Goal: Navigation & Orientation: Find specific page/section

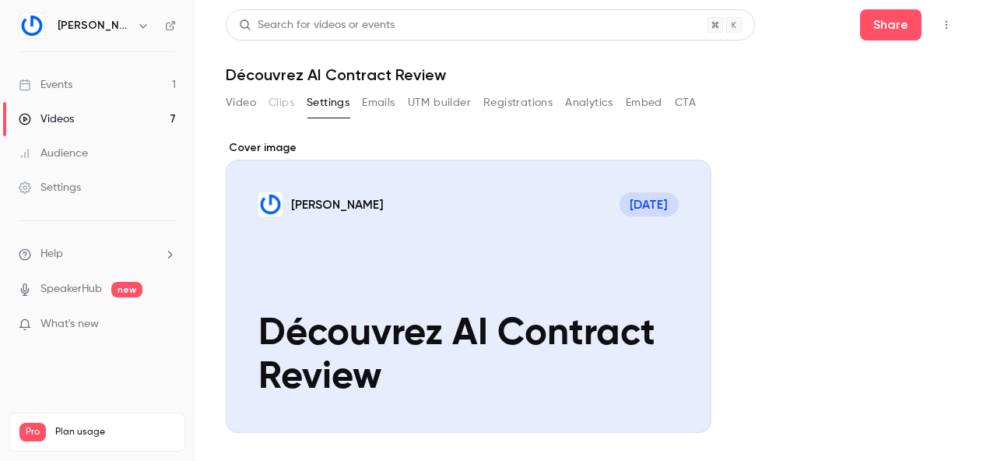
click at [503, 102] on button "Registrations" at bounding box center [517, 102] width 69 height 25
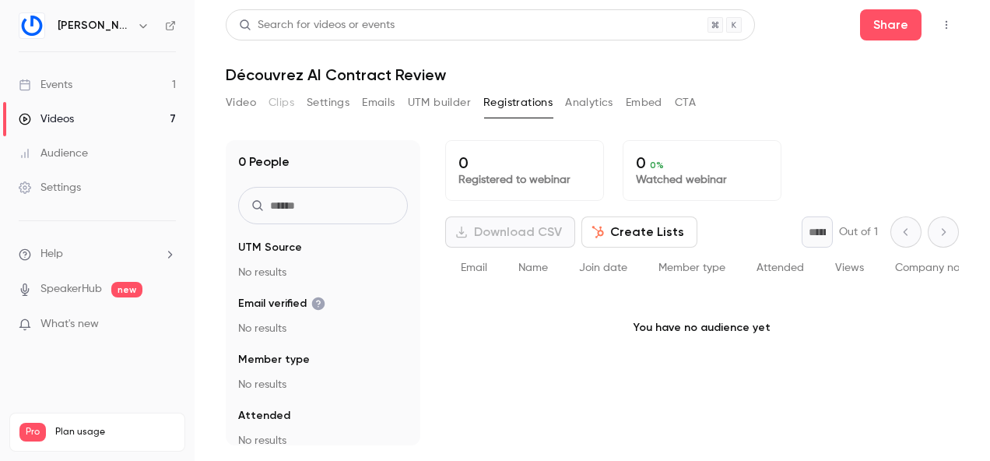
click at [138, 80] on link "Events 1" at bounding box center [97, 85] width 195 height 34
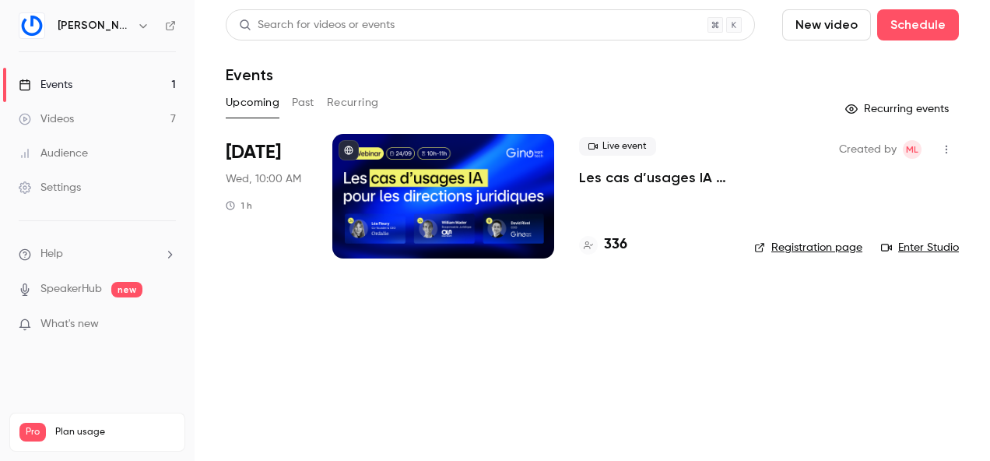
click at [257, 145] on span "[DATE]" at bounding box center [253, 152] width 55 height 25
click at [410, 168] on div at bounding box center [443, 196] width 222 height 124
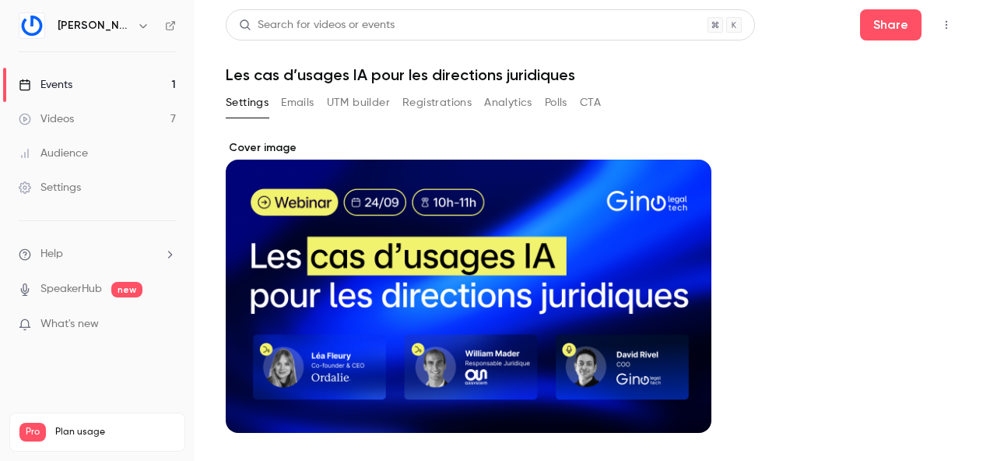
click at [419, 106] on button "Registrations" at bounding box center [436, 102] width 69 height 25
